Goal: Task Accomplishment & Management: Manage account settings

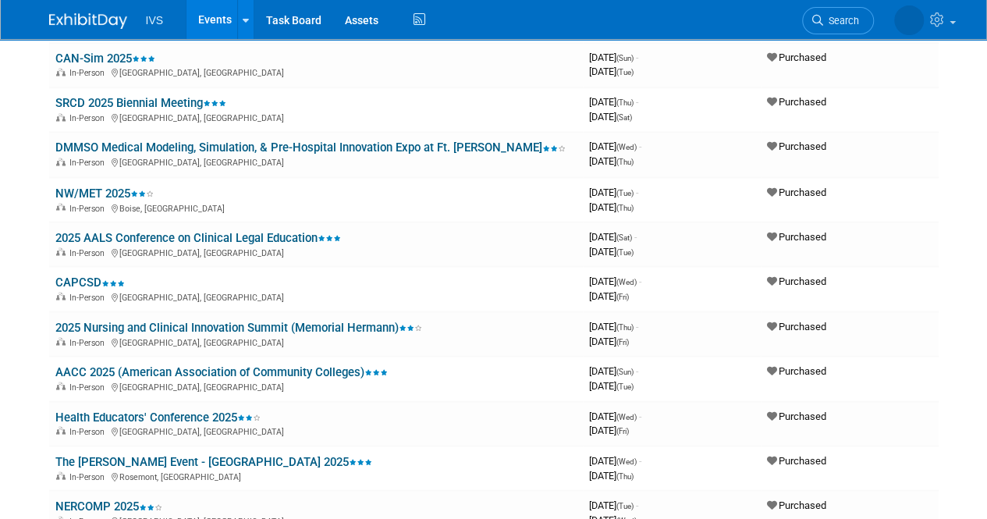
scroll to position [1327, 0]
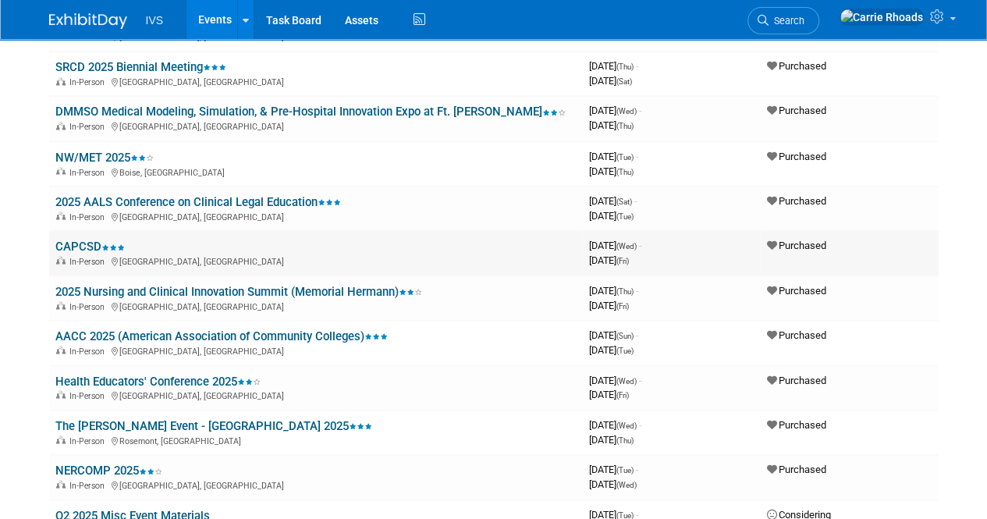
click at [78, 240] on link "CAPCSD" at bounding box center [89, 246] width 69 height 14
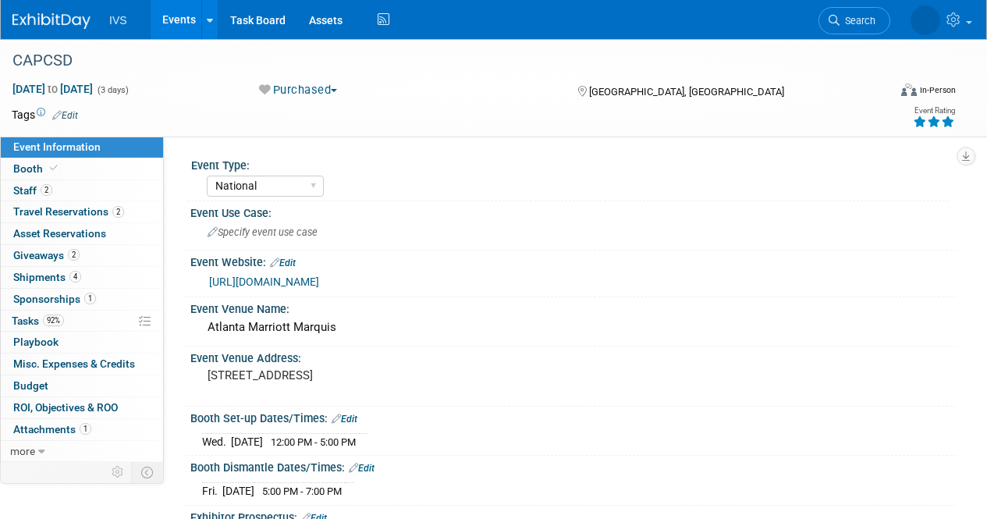
select select "National"
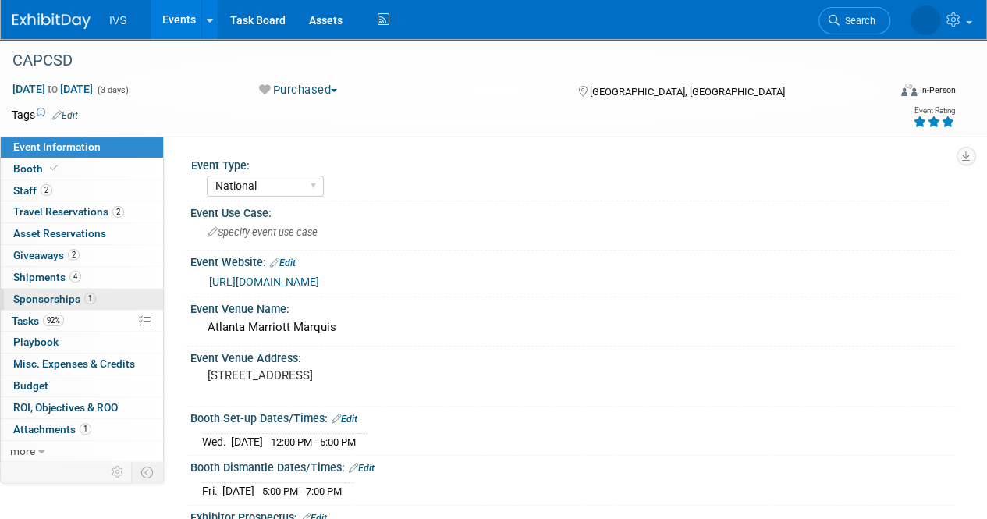
click at [52, 300] on span "Sponsorships 1" at bounding box center [54, 299] width 83 height 12
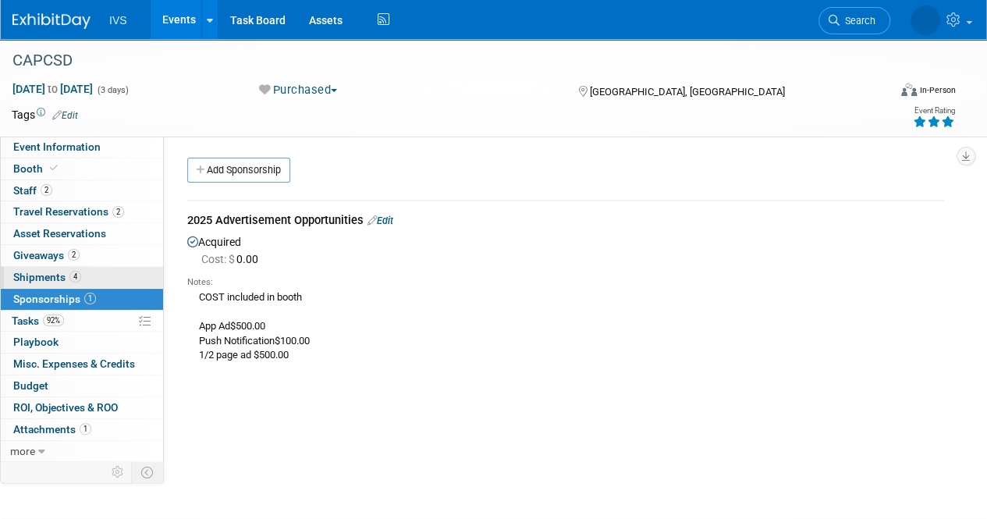
click at [39, 278] on span "Shipments 4" at bounding box center [47, 277] width 68 height 12
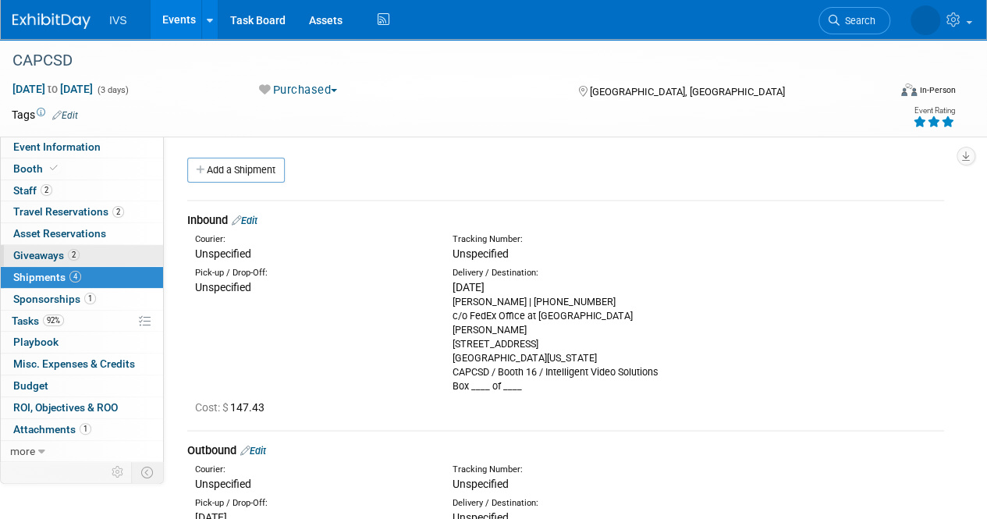
click at [39, 257] on span "Giveaways 2" at bounding box center [46, 255] width 66 height 12
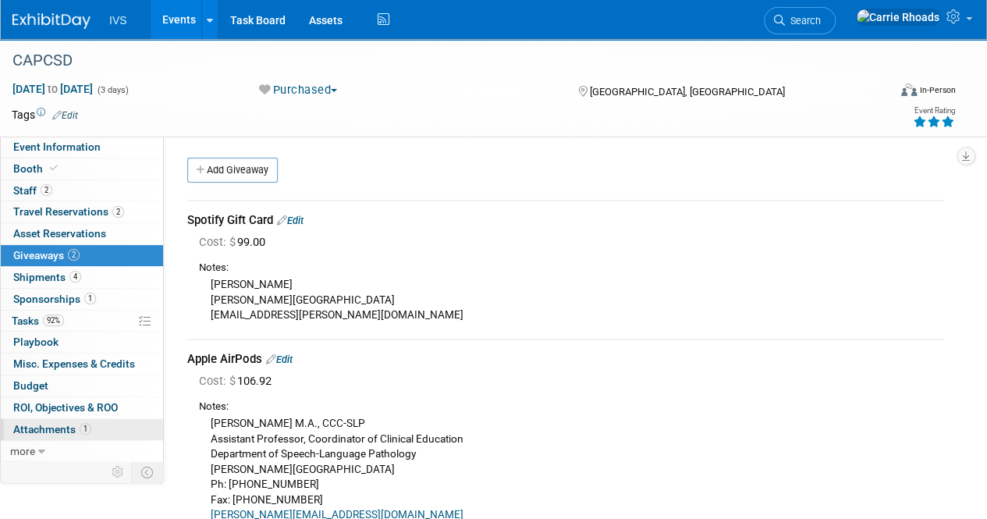
click at [53, 423] on span "Attachments 1" at bounding box center [52, 429] width 78 height 12
